Goal: Navigation & Orientation: Find specific page/section

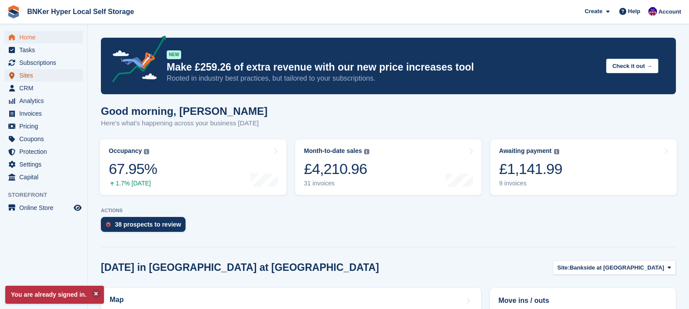
click at [33, 77] on span "Sites" at bounding box center [45, 75] width 53 height 12
click at [37, 116] on span "Invoices" at bounding box center [45, 113] width 53 height 12
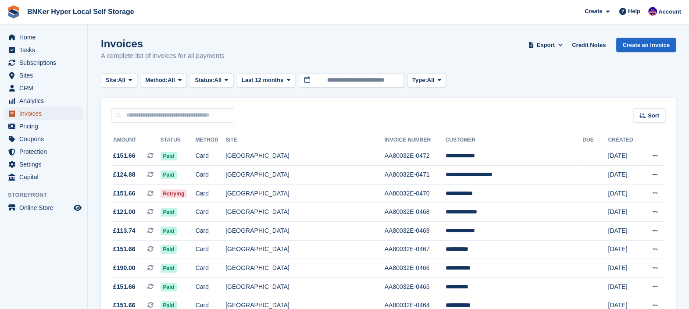
click at [22, 114] on span "Invoices" at bounding box center [45, 113] width 53 height 12
click at [22, 113] on span "Invoices" at bounding box center [45, 113] width 53 height 12
click at [43, 31] on span "Home" at bounding box center [45, 37] width 53 height 12
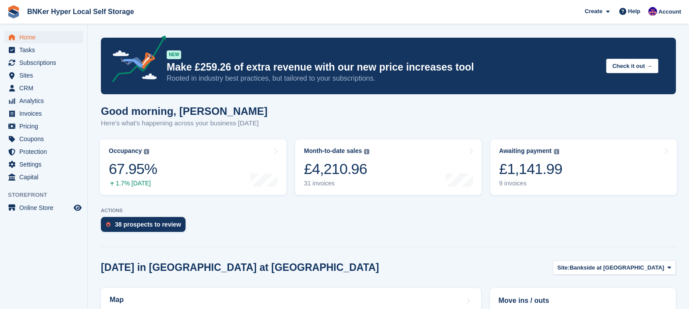
click at [528, 164] on div "£1,141.99" at bounding box center [530, 169] width 63 height 18
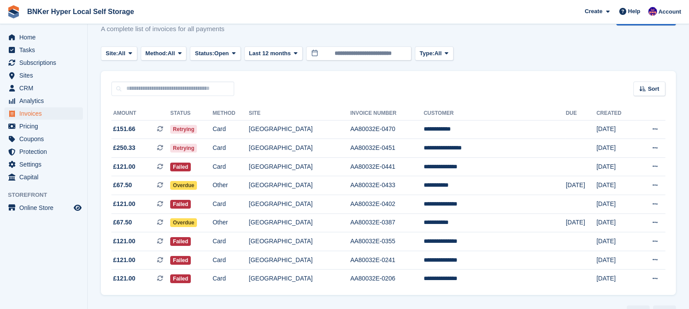
scroll to position [50, 0]
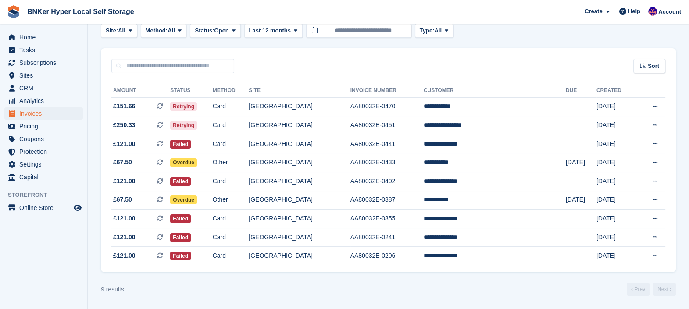
click at [135, 124] on span "£250.33 This is a recurring subscription invoice." at bounding box center [140, 125] width 59 height 9
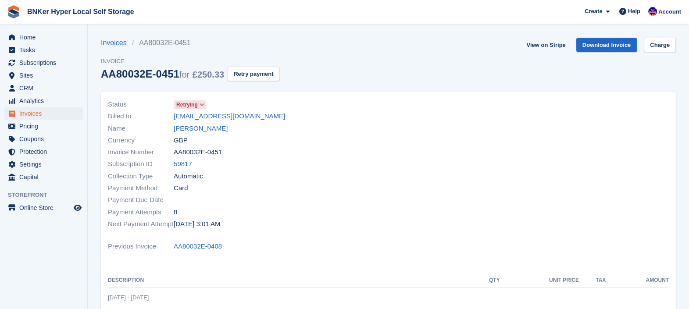
click at [184, 125] on link "Abdullah alotaibi" at bounding box center [201, 129] width 54 height 10
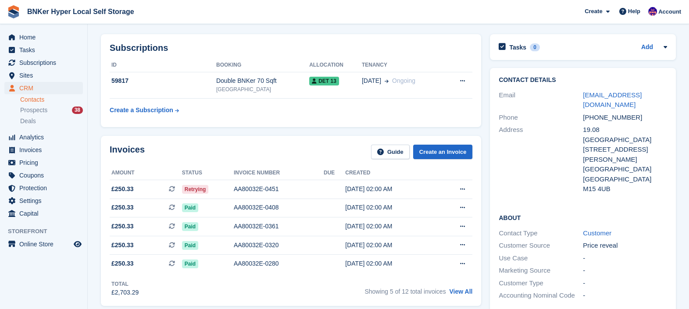
scroll to position [54, 0]
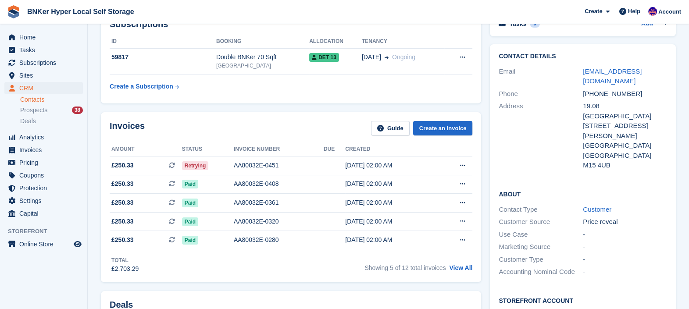
click at [230, 64] on div "[GEOGRAPHIC_DATA]" at bounding box center [262, 66] width 93 height 8
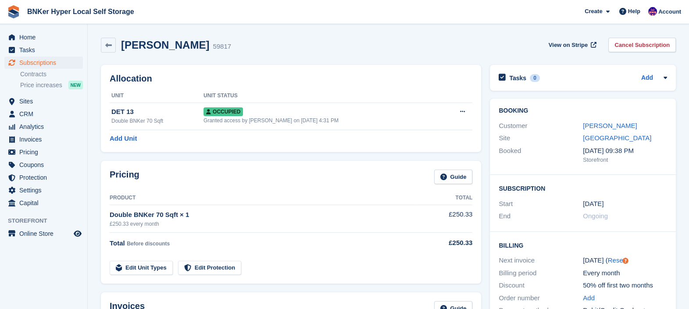
click at [105, 50] on link at bounding box center [108, 45] width 15 height 15
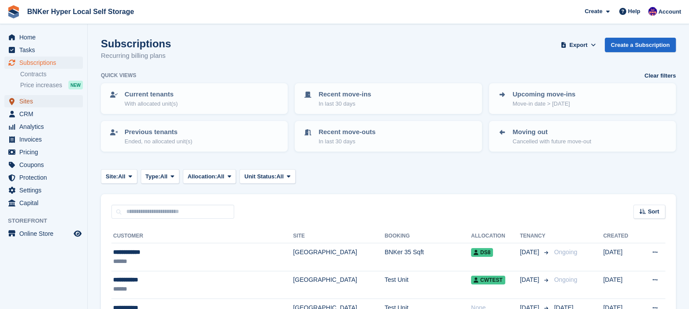
click at [29, 104] on span "Sites" at bounding box center [45, 101] width 53 height 12
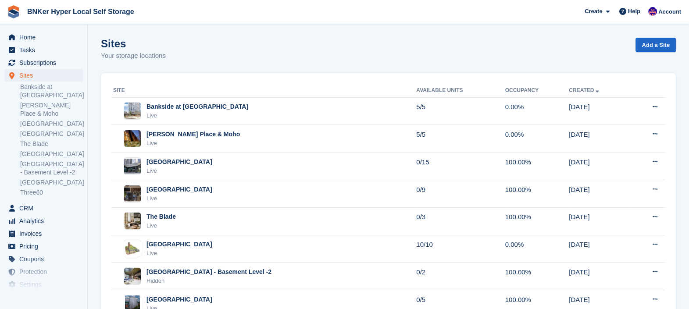
click at [173, 164] on div "[GEOGRAPHIC_DATA]" at bounding box center [180, 161] width 66 height 9
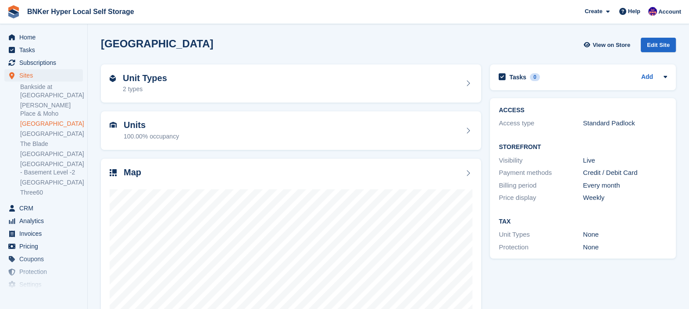
scroll to position [64, 0]
